Goal: Use online tool/utility: Utilize a website feature to perform a specific function

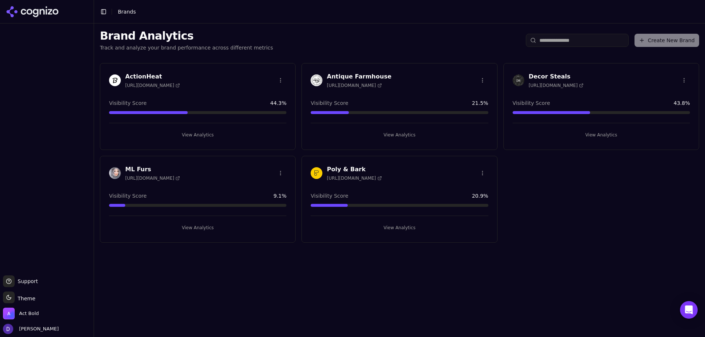
click at [147, 77] on h3 "ActionHeat" at bounding box center [152, 76] width 55 height 9
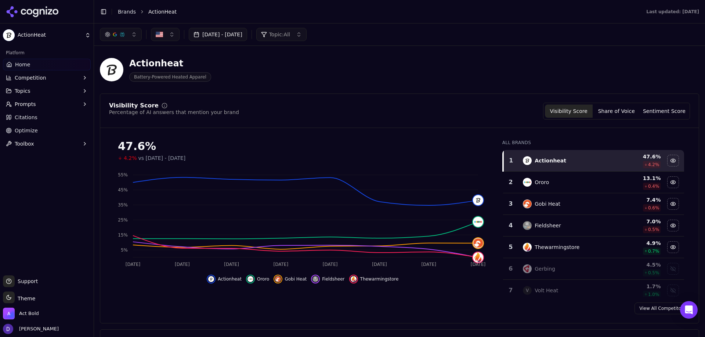
click at [33, 133] on span "Optimize" at bounding box center [26, 130] width 23 height 7
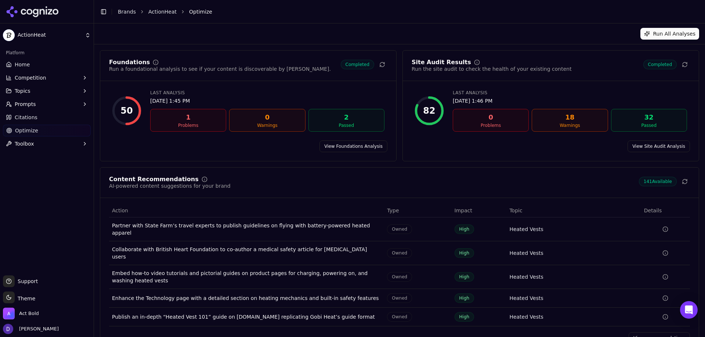
click at [369, 147] on link "View Foundations Analysis" at bounding box center [353, 147] width 68 height 12
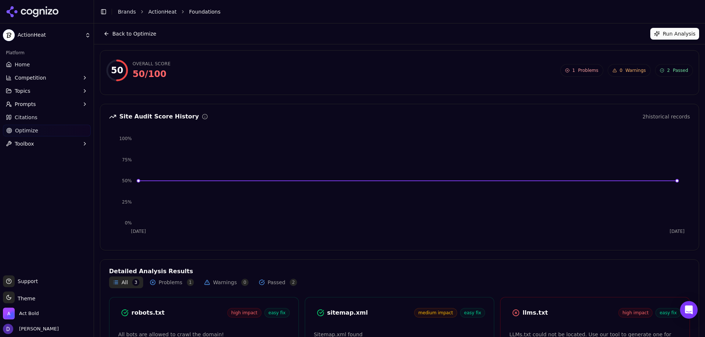
click at [681, 34] on button "Run Analysis" at bounding box center [674, 34] width 49 height 12
